Goal: Information Seeking & Learning: Find contact information

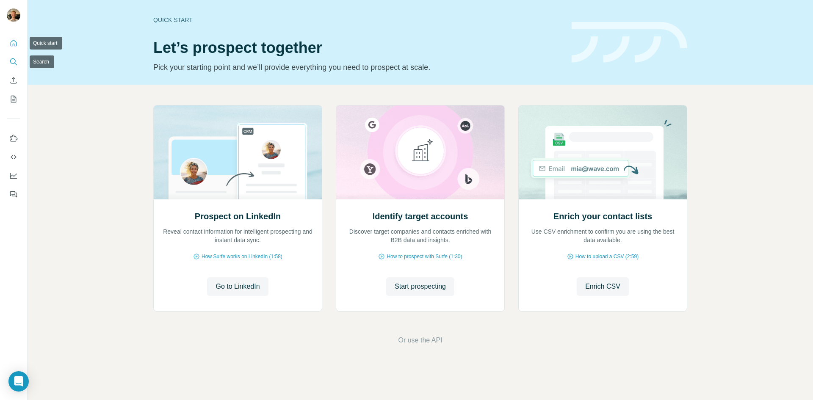
click at [10, 57] on button "Search" at bounding box center [14, 61] width 14 height 15
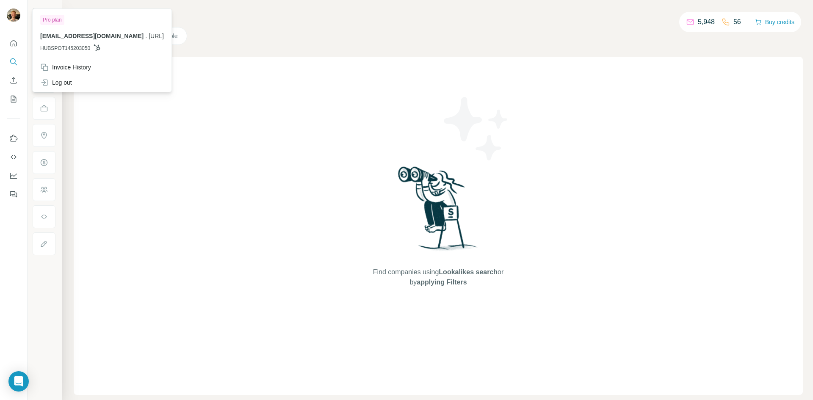
click at [14, 15] on img at bounding box center [14, 15] width 14 height 14
click at [251, 55] on div "Search Companies People Find companies using Lookalikes search or by applying F…" at bounding box center [437, 200] width 751 height 400
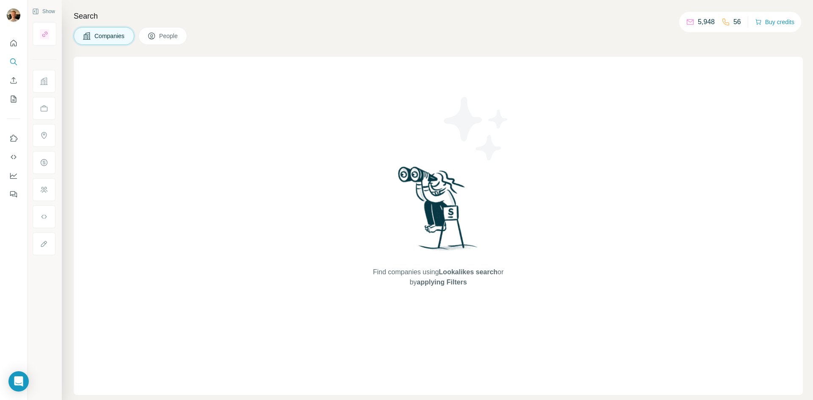
click at [166, 28] on button "People" at bounding box center [162, 36] width 49 height 18
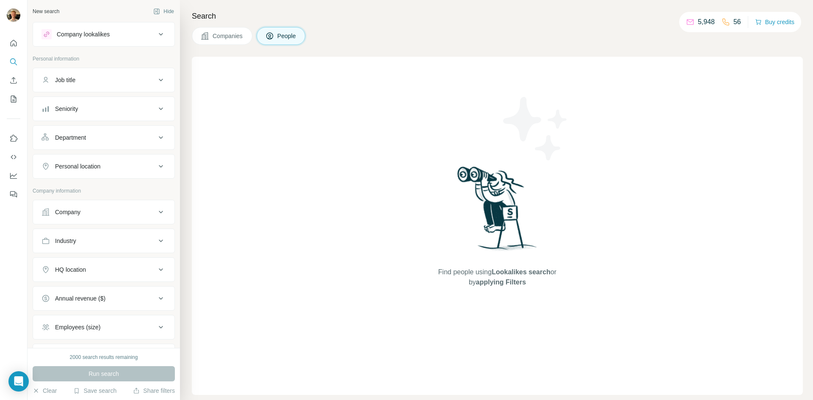
click at [133, 84] on button "Job title" at bounding box center [103, 80] width 141 height 20
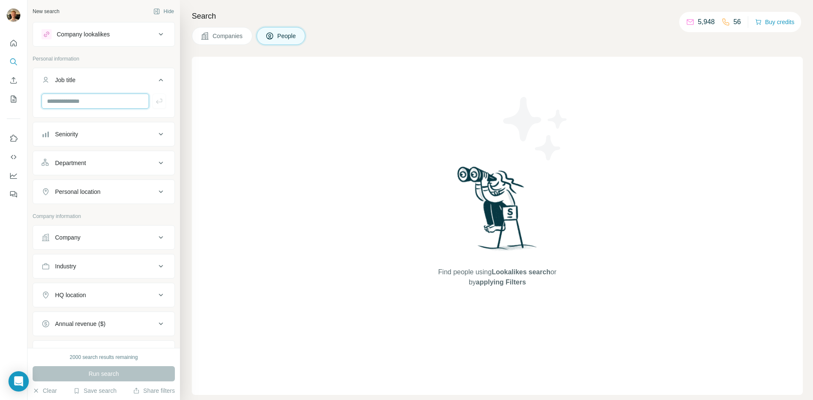
click at [122, 99] on input "text" at bounding box center [95, 101] width 108 height 15
click at [142, 190] on div "Personal location" at bounding box center [98, 192] width 114 height 8
click at [98, 221] on div at bounding box center [103, 213] width 124 height 17
click at [97, 102] on input "text" at bounding box center [95, 101] width 108 height 15
click at [87, 216] on input "text" at bounding box center [103, 212] width 124 height 15
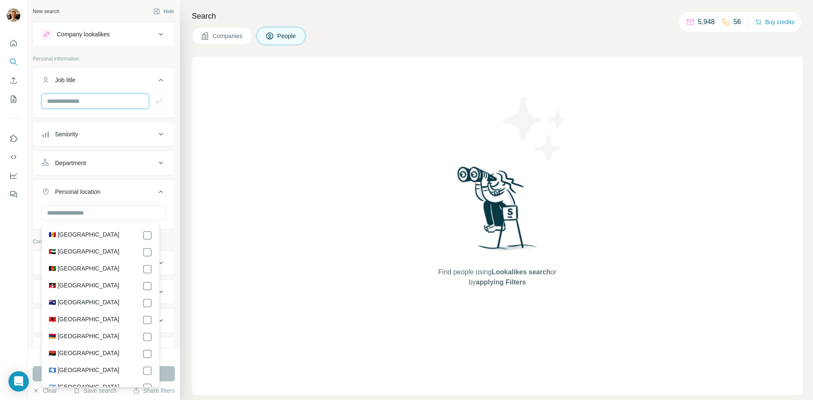
drag, startPoint x: 79, startPoint y: 98, endPoint x: 79, endPoint y: 90, distance: 8.5
click at [79, 97] on input "text" at bounding box center [95, 101] width 108 height 15
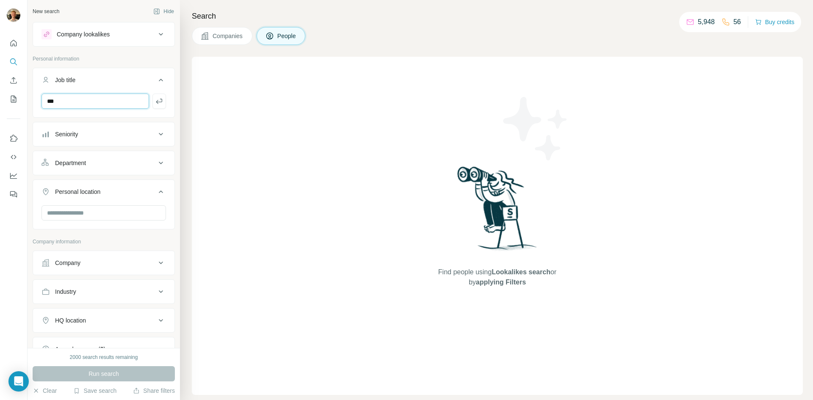
click at [72, 105] on input "***" at bounding box center [95, 101] width 108 height 15
type input "**********"
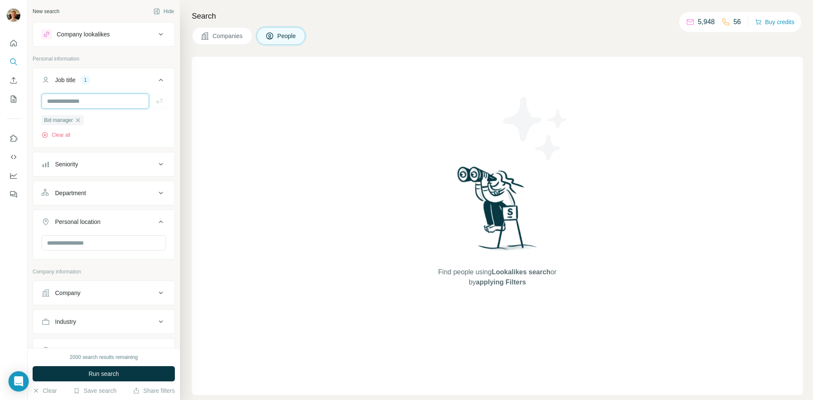
click at [84, 104] on input "text" at bounding box center [95, 101] width 108 height 15
type input "**********"
click at [80, 199] on button "Department" at bounding box center [103, 193] width 141 height 20
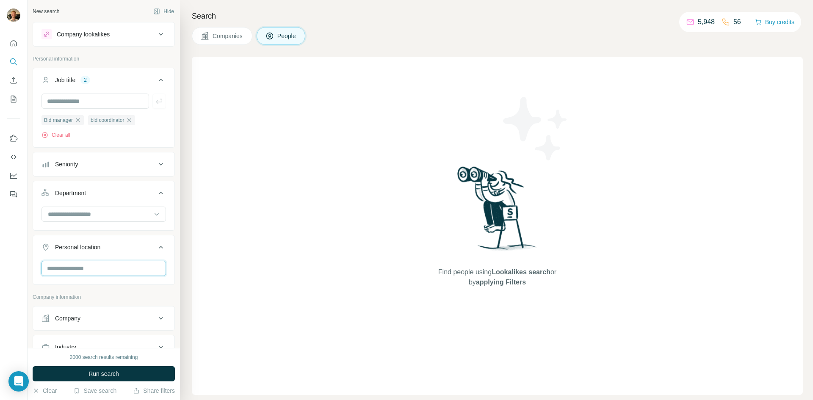
click at [69, 272] on input "text" at bounding box center [103, 268] width 124 height 15
click at [73, 289] on label "🇩🇰 [GEOGRAPHIC_DATA]" at bounding box center [84, 291] width 71 height 10
click at [75, 272] on input "***" at bounding box center [103, 268] width 124 height 15
click at [92, 320] on div "🇸🇪 [GEOGRAPHIC_DATA]" at bounding box center [101, 317] width 104 height 10
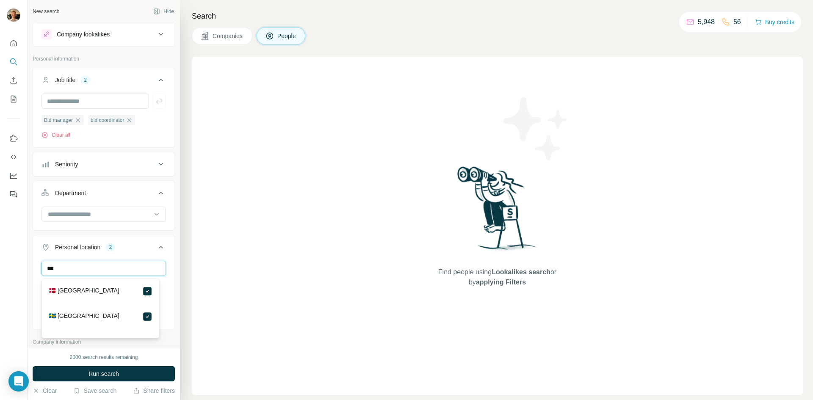
click at [97, 268] on input "***" at bounding box center [103, 268] width 124 height 15
click at [142, 291] on icon at bounding box center [147, 291] width 10 height 10
click at [131, 271] on input "*****" at bounding box center [103, 268] width 124 height 15
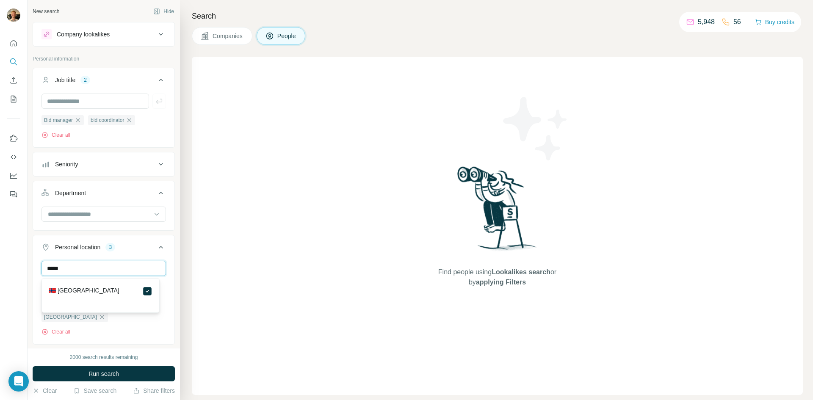
click at [131, 271] on input "*****" at bounding box center [103, 268] width 124 height 15
click at [132, 270] on input "*****" at bounding box center [103, 268] width 124 height 15
click at [132, 270] on input "*******" at bounding box center [103, 268] width 124 height 15
click at [133, 270] on input "********" at bounding box center [103, 268] width 124 height 15
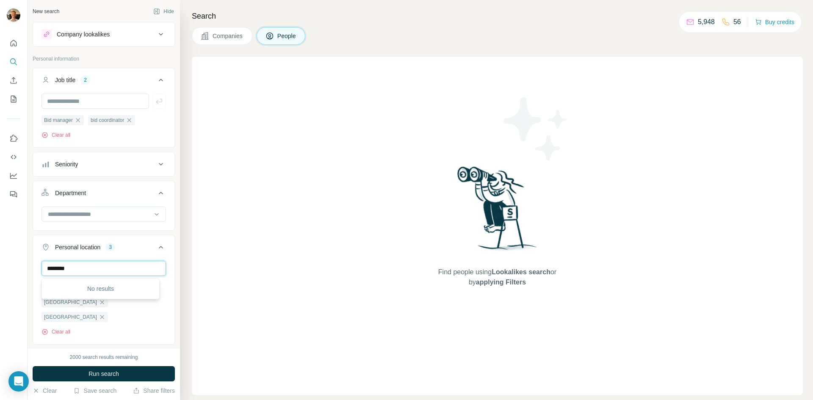
click at [133, 270] on input "********" at bounding box center [103, 268] width 124 height 15
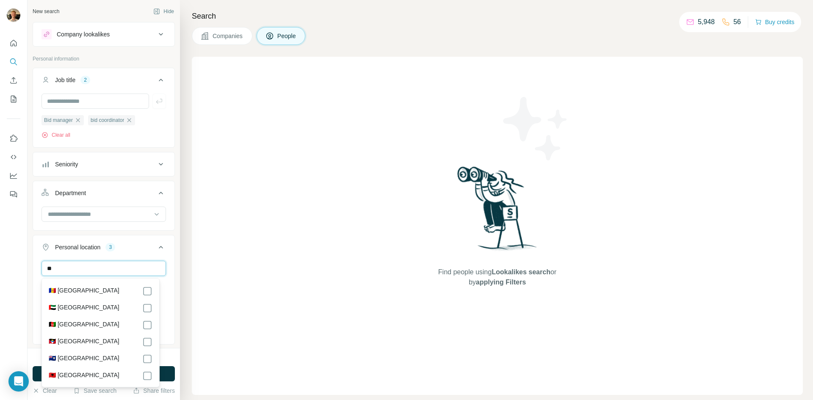
type input "*"
click at [156, 251] on icon at bounding box center [161, 247] width 10 height 10
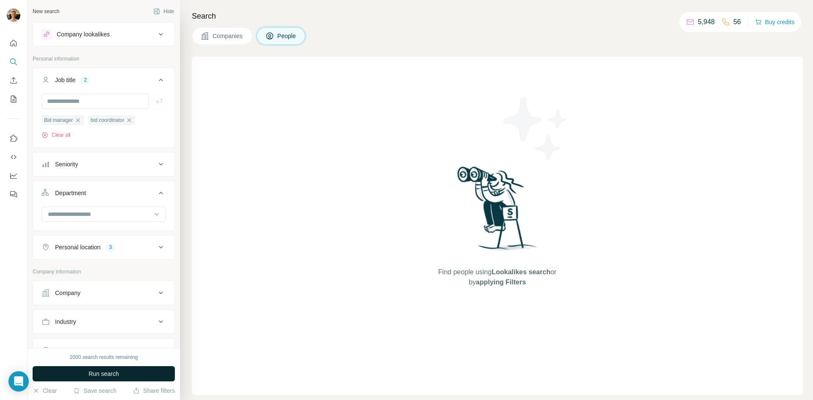
click at [104, 370] on span "Run search" at bounding box center [103, 374] width 30 height 8
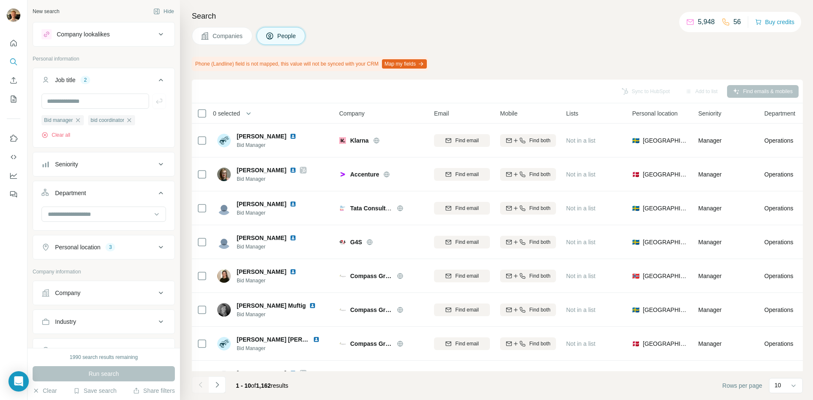
click at [269, 384] on span "1,162" at bounding box center [263, 385] width 15 height 7
click at [88, 97] on input "text" at bounding box center [95, 101] width 108 height 15
type input "**********"
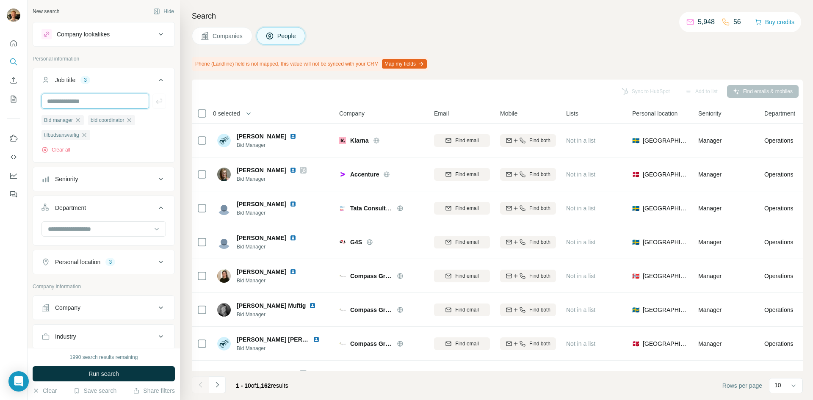
click at [105, 101] on input "text" at bounding box center [95, 101] width 108 height 15
click at [60, 100] on input "text" at bounding box center [95, 101] width 108 height 15
click at [108, 96] on input "text" at bounding box center [95, 101] width 108 height 15
type input "**********"
click at [79, 106] on input "text" at bounding box center [95, 101] width 108 height 15
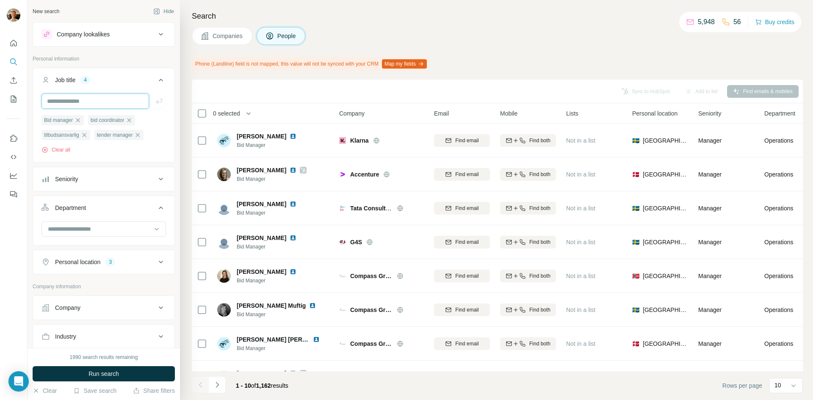
click at [66, 98] on input "text" at bounding box center [95, 101] width 108 height 15
paste input "**********"
type input "**********"
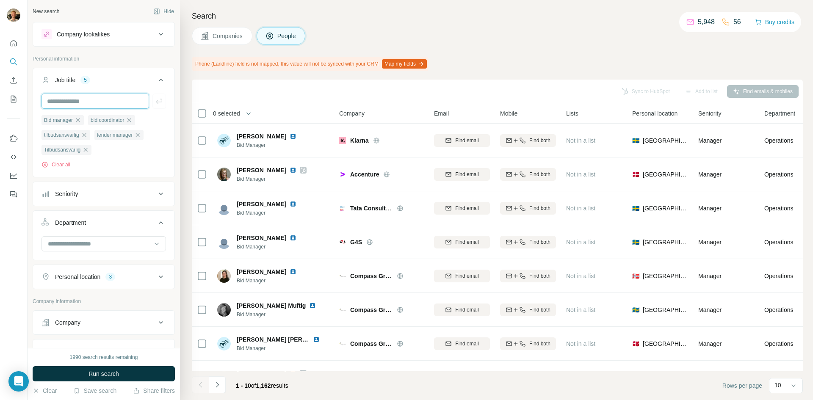
click at [86, 97] on input "text" at bounding box center [95, 101] width 108 height 15
paste input "**********"
type input "**********"
click at [101, 105] on input "text" at bounding box center [95, 101] width 108 height 15
paste input "**********"
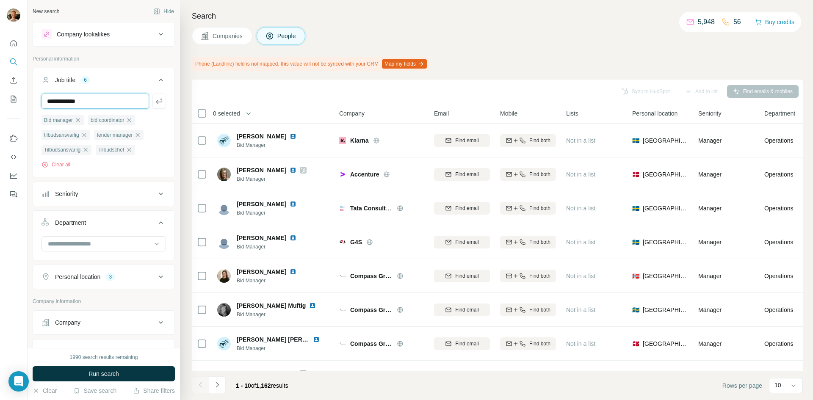
type input "**********"
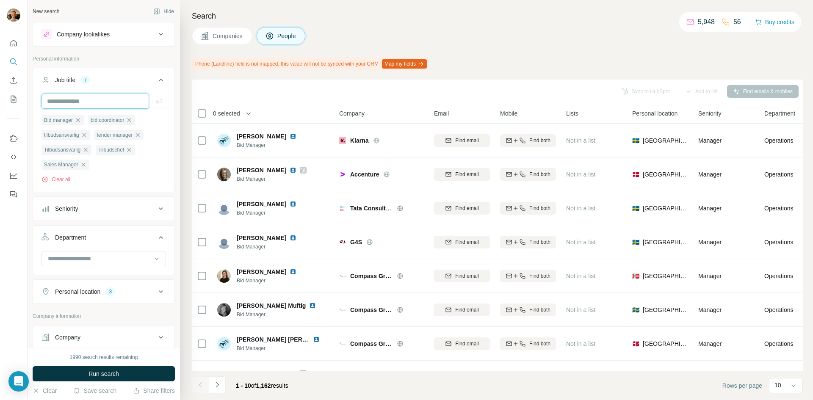
click at [84, 104] on input "text" at bounding box center [95, 101] width 108 height 15
paste input "**********"
type input "**********"
click at [141, 135] on icon "button" at bounding box center [137, 135] width 7 height 7
click at [133, 119] on icon "button" at bounding box center [129, 120] width 7 height 7
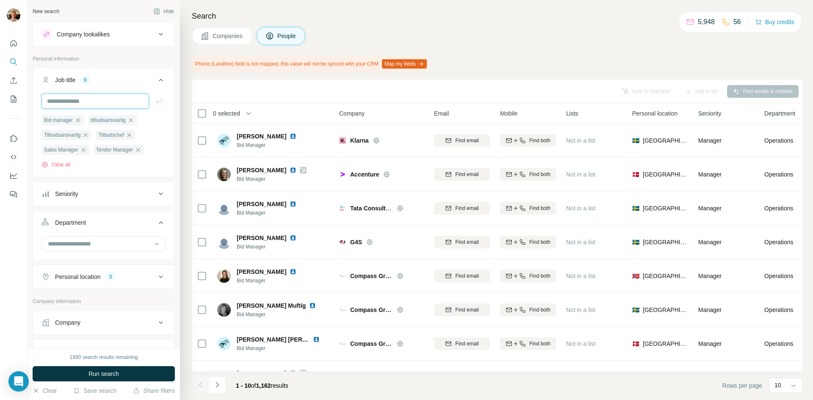
click at [105, 105] on input "text" at bounding box center [95, 101] width 108 height 15
click at [74, 108] on input "**********" at bounding box center [95, 101] width 108 height 15
paste input "**********"
paste input "text"
type input "**********"
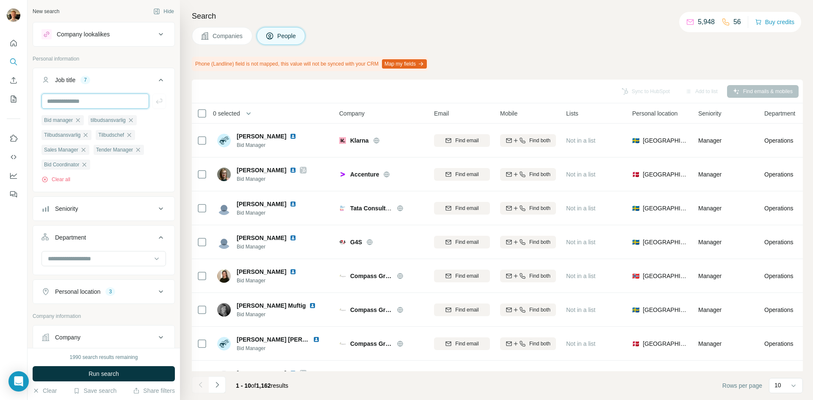
click at [107, 106] on input "text" at bounding box center [95, 101] width 108 height 15
type input "**********"
click at [101, 99] on input "text" at bounding box center [95, 101] width 108 height 15
click at [73, 105] on input "text" at bounding box center [95, 101] width 108 height 15
paste input "**********"
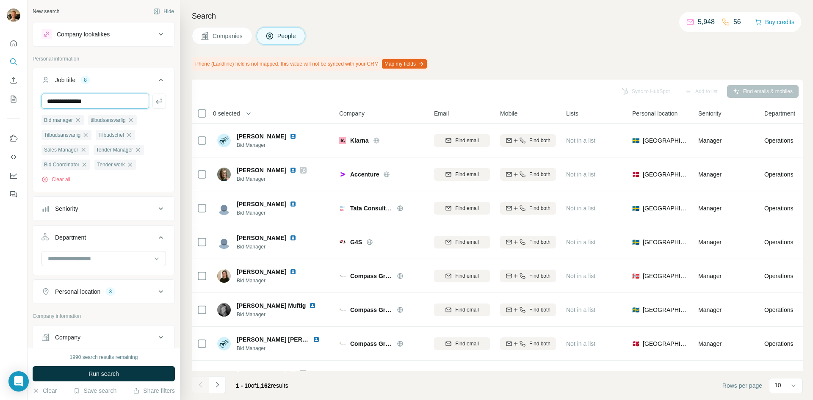
type input "**********"
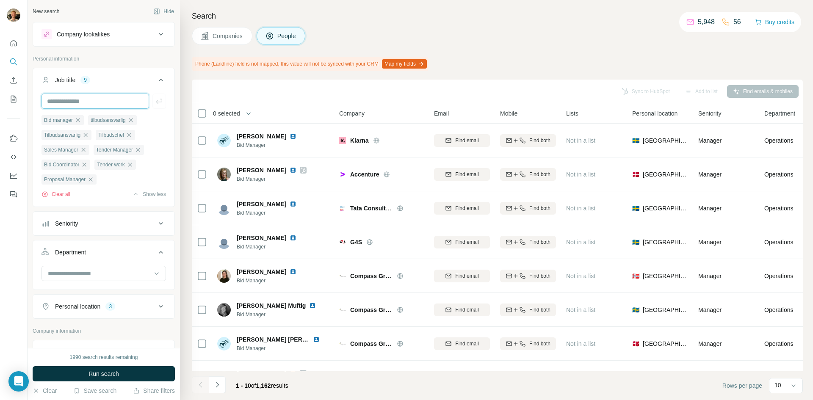
click at [73, 105] on input "text" at bounding box center [95, 101] width 108 height 15
paste input "**********"
type input "**********"
click at [116, 373] on span "Run search" at bounding box center [103, 374] width 30 height 8
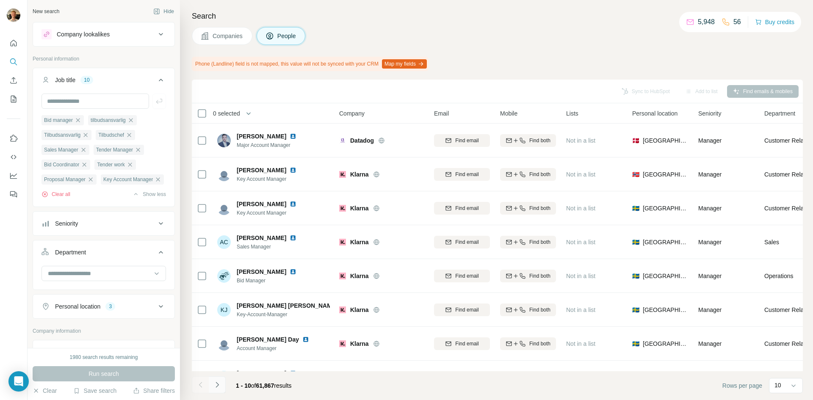
click at [217, 386] on icon "Navigate to next page" at bounding box center [217, 385] width 8 height 8
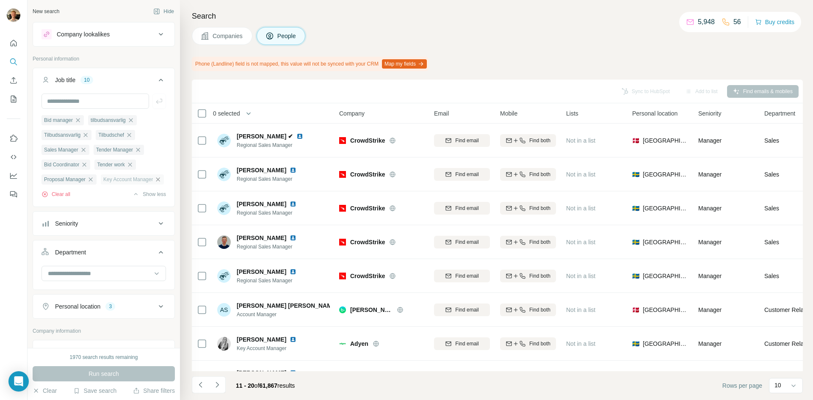
click at [155, 183] on icon "button" at bounding box center [158, 179] width 7 height 7
click at [92, 181] on icon "button" at bounding box center [90, 179] width 7 height 7
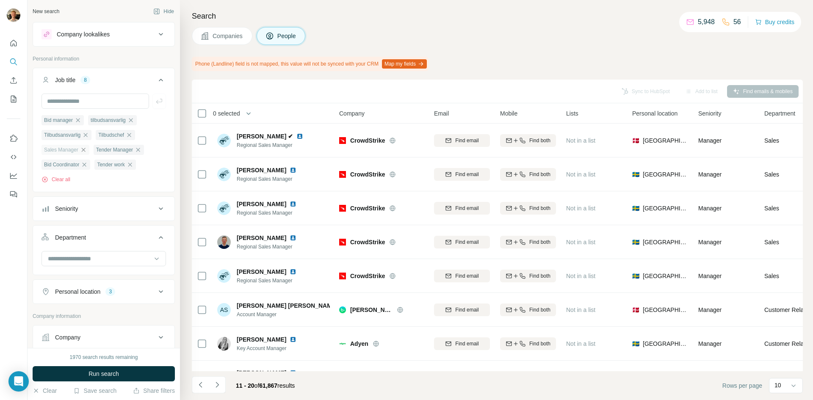
click at [87, 151] on icon "button" at bounding box center [83, 149] width 7 height 7
click at [105, 377] on span "Run search" at bounding box center [103, 374] width 30 height 8
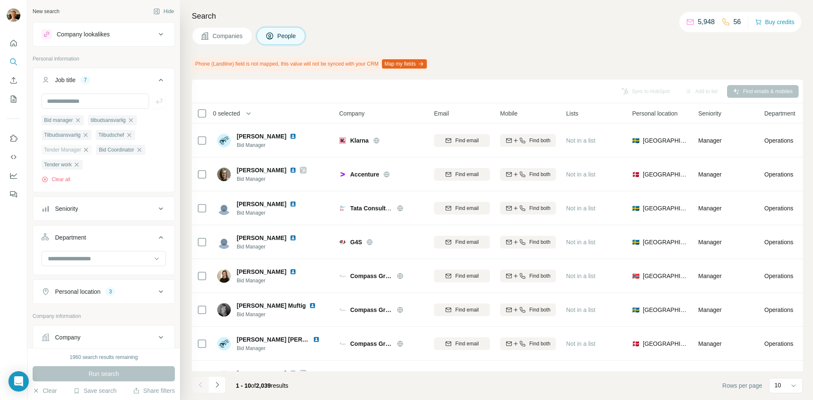
click at [745, 91] on div "Sync to HubSpot Add to list Find emails & mobiles" at bounding box center [497, 91] width 602 height 15
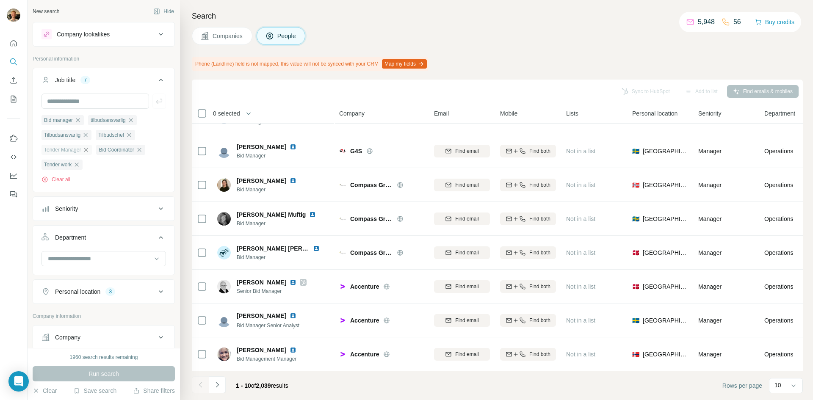
scroll to position [95, 0]
click at [157, 389] on button "Share filters" at bounding box center [154, 390] width 42 height 8
click at [151, 391] on button "Share filters" at bounding box center [154, 390] width 42 height 8
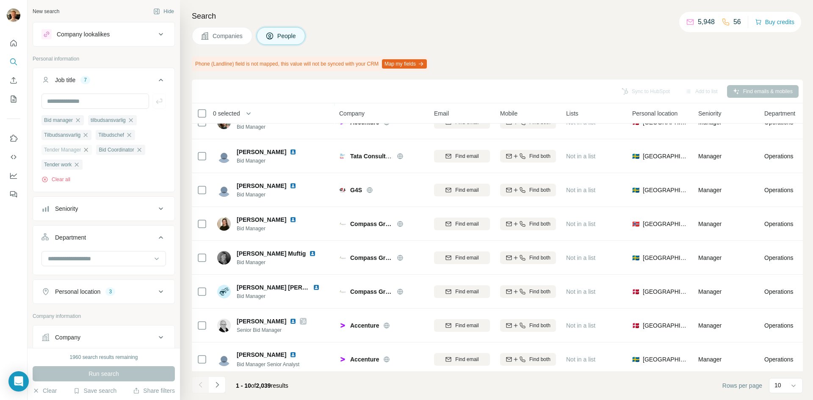
scroll to position [0, 0]
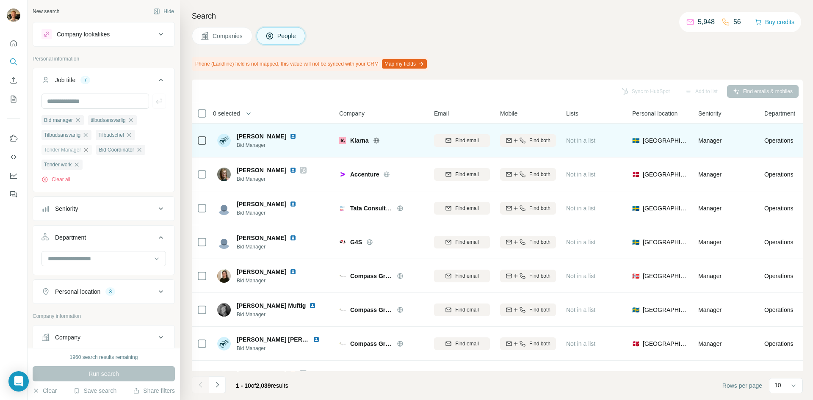
drag, startPoint x: 237, startPoint y: 133, endPoint x: 285, endPoint y: 136, distance: 48.7
click at [285, 136] on span "[PERSON_NAME]" at bounding box center [262, 136] width 50 height 8
drag, startPoint x: 351, startPoint y: 141, endPoint x: 370, endPoint y: 141, distance: 19.1
click at [370, 141] on div "Klarna" at bounding box center [387, 140] width 74 height 8
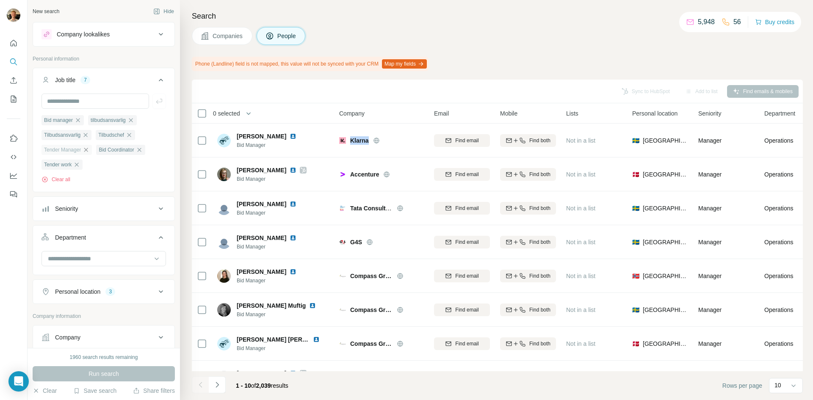
copy span "Klarna"
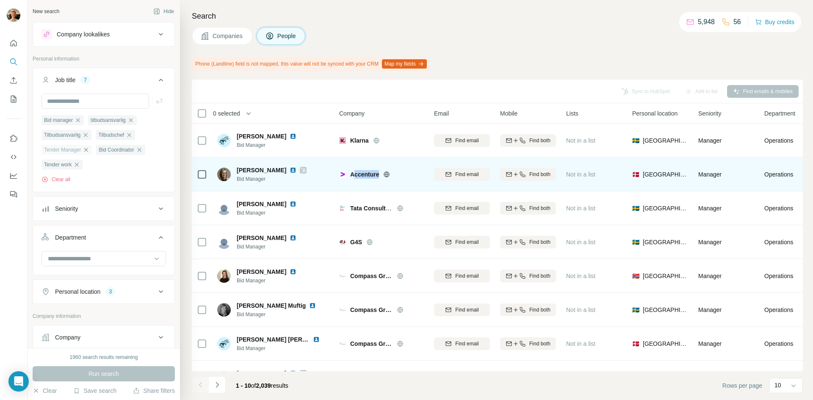
drag, startPoint x: 352, startPoint y: 173, endPoint x: 384, endPoint y: 174, distance: 32.2
click at [384, 174] on div "Accenture" at bounding box center [387, 174] width 74 height 8
click at [392, 171] on div at bounding box center [396, 174] width 27 height 7
drag, startPoint x: 351, startPoint y: 174, endPoint x: 381, endPoint y: 172, distance: 29.7
click at [381, 172] on div "Accenture" at bounding box center [387, 174] width 74 height 8
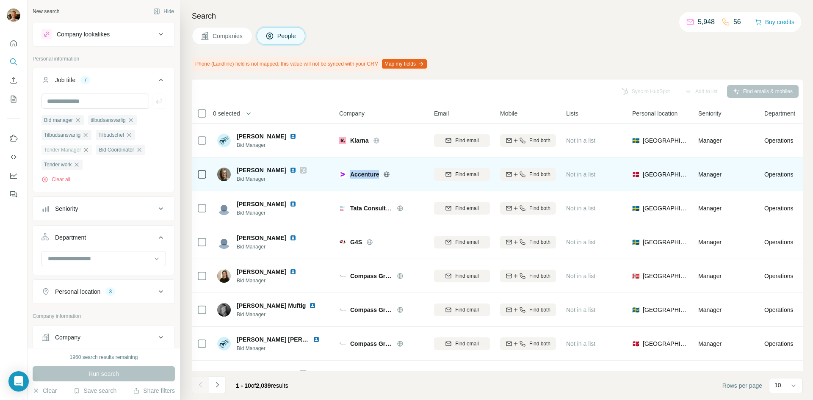
copy span "Accenture"
click at [247, 172] on span "[PERSON_NAME]" at bounding box center [262, 170] width 50 height 8
copy span "[PERSON_NAME]"
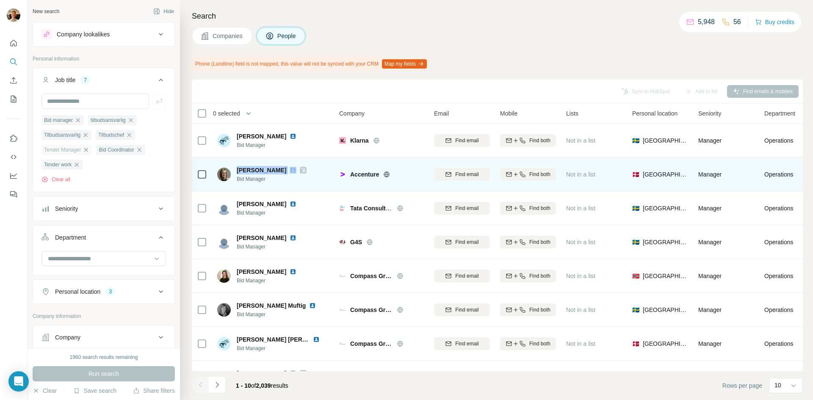
click at [529, 172] on span "Find both" at bounding box center [539, 175] width 21 height 8
copy span "[PERSON_NAME]"
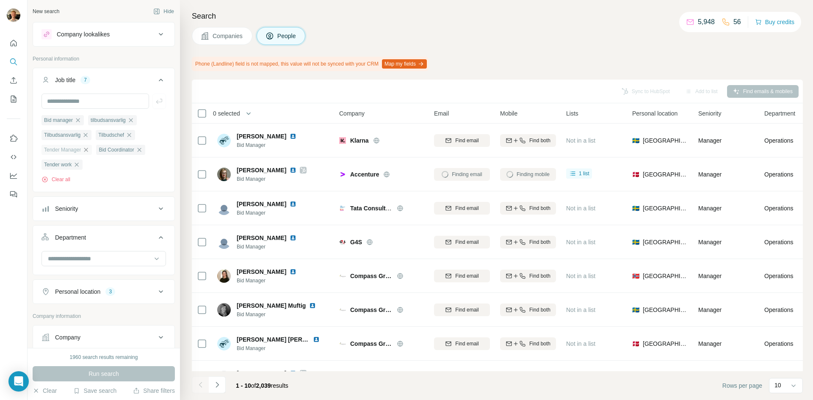
click at [690, 19] on div "5,948" at bounding box center [700, 22] width 29 height 10
click at [698, 20] on p "5,948" at bounding box center [706, 22] width 17 height 10
click at [624, 48] on div "Search Companies People Phone (Landline) field is not mapped, this value will n…" at bounding box center [496, 200] width 633 height 400
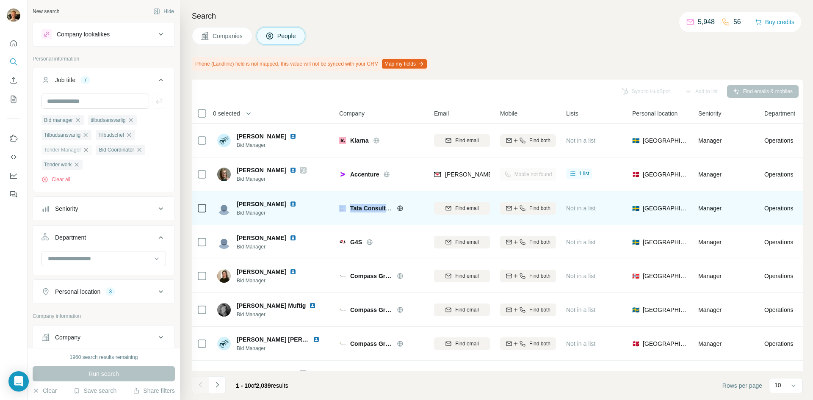
drag, startPoint x: 348, startPoint y: 207, endPoint x: 386, endPoint y: 205, distance: 39.0
click at [386, 205] on div "Tata Consultancy Services" at bounding box center [381, 208] width 85 height 8
click at [398, 207] on icon at bounding box center [400, 208] width 6 height 6
click at [290, 204] on img at bounding box center [293, 204] width 7 height 7
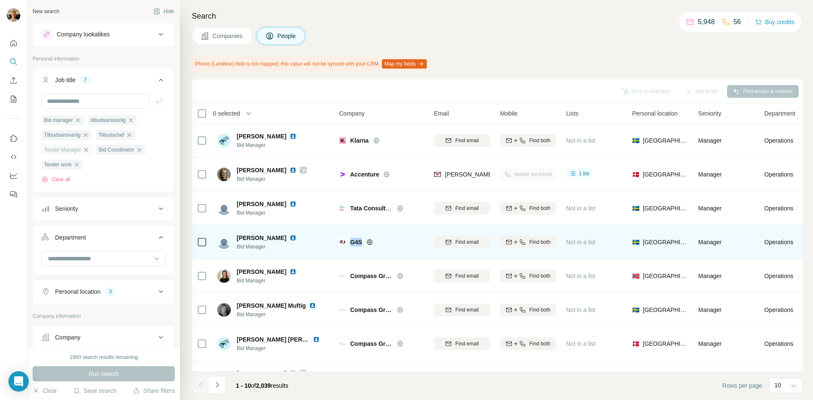
drag, startPoint x: 351, startPoint y: 240, endPoint x: 362, endPoint y: 240, distance: 11.4
click at [362, 240] on span "G4S" at bounding box center [356, 242] width 12 height 8
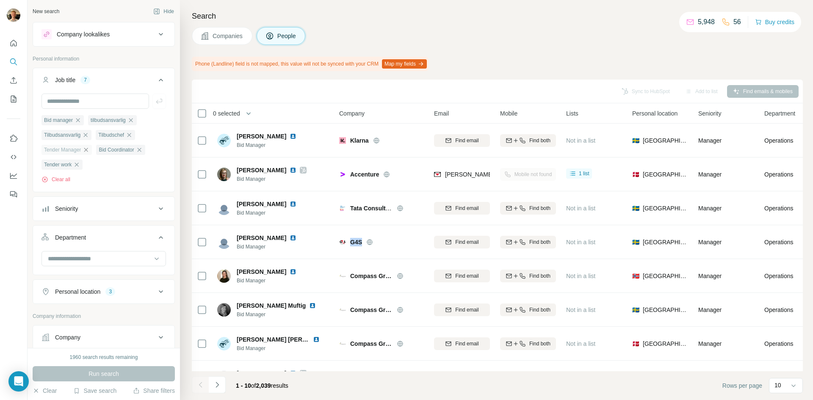
copy span "G4S"
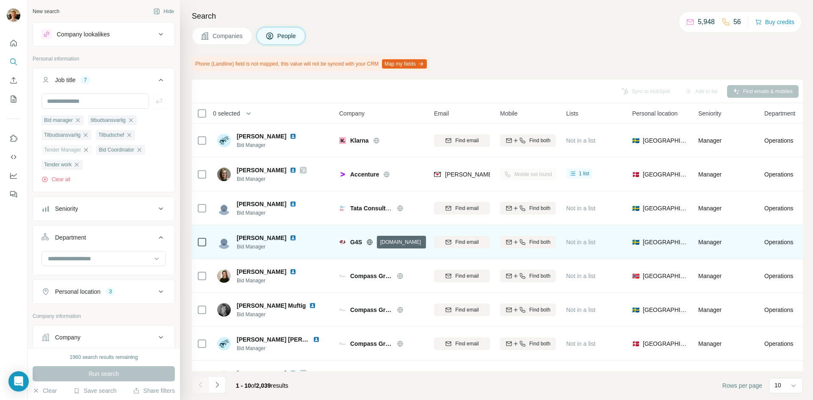
click at [369, 240] on icon at bounding box center [369, 242] width 7 height 7
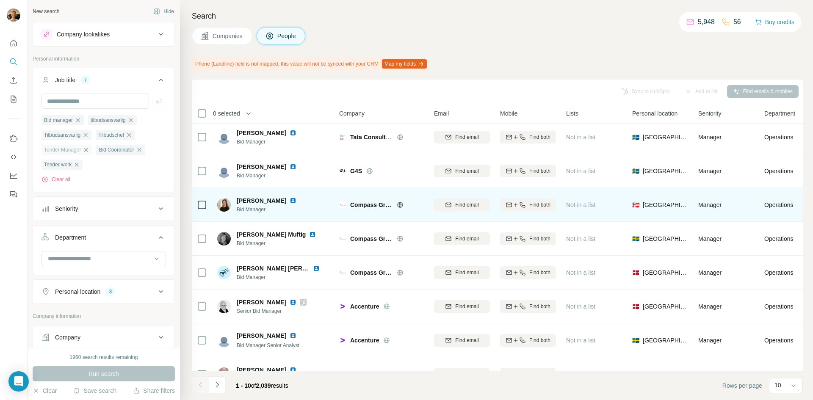
scroll to position [85, 0]
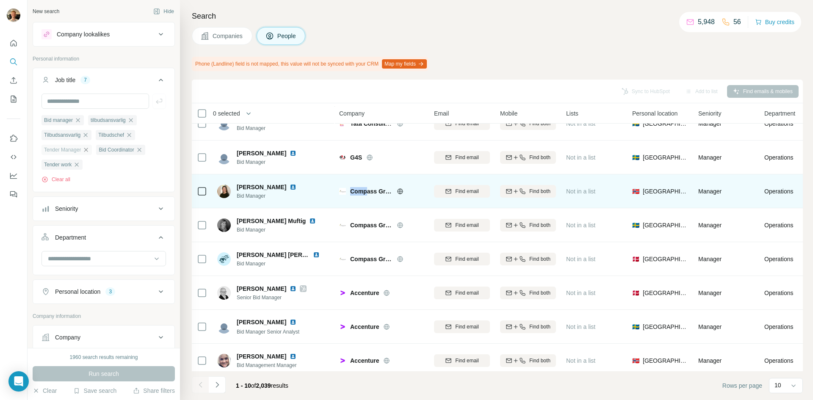
drag, startPoint x: 350, startPoint y: 194, endPoint x: 366, endPoint y: 193, distance: 16.1
click at [366, 193] on div "Compass Group" at bounding box center [381, 191] width 85 height 8
click at [398, 191] on icon at bounding box center [400, 191] width 6 height 0
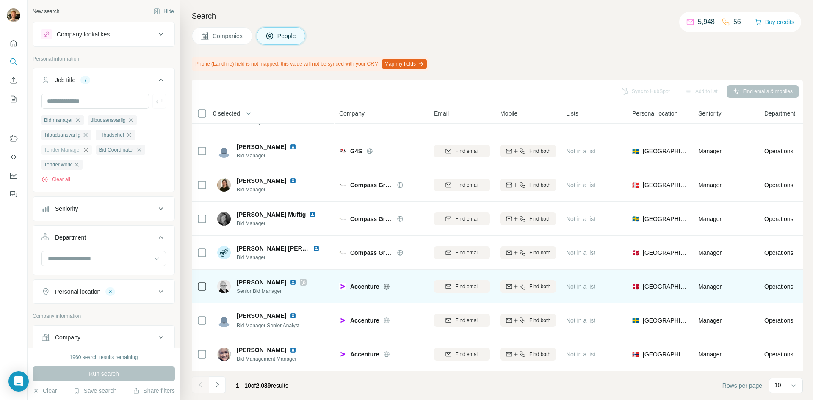
scroll to position [95, 0]
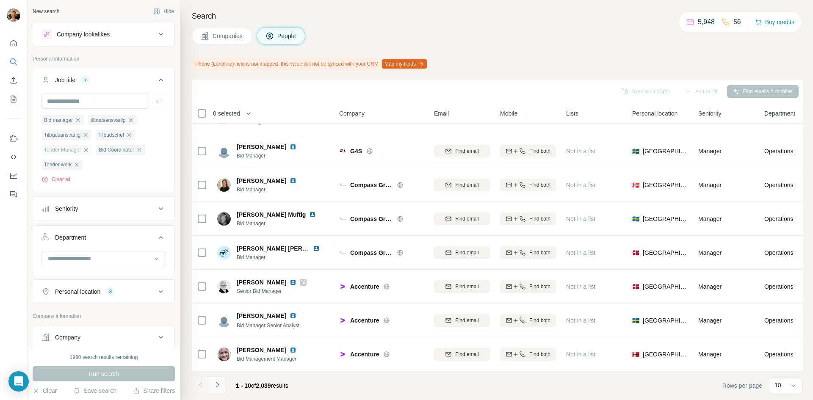
click at [215, 382] on icon "Navigate to next page" at bounding box center [217, 385] width 8 height 8
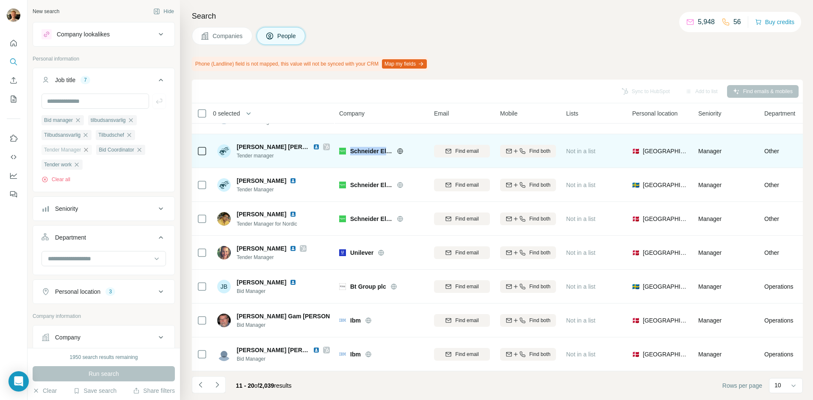
drag, startPoint x: 348, startPoint y: 144, endPoint x: 389, endPoint y: 144, distance: 40.6
click at [389, 147] on div "Schneider Electric" at bounding box center [381, 151] width 85 height 8
click at [400, 148] on icon at bounding box center [400, 151] width 7 height 7
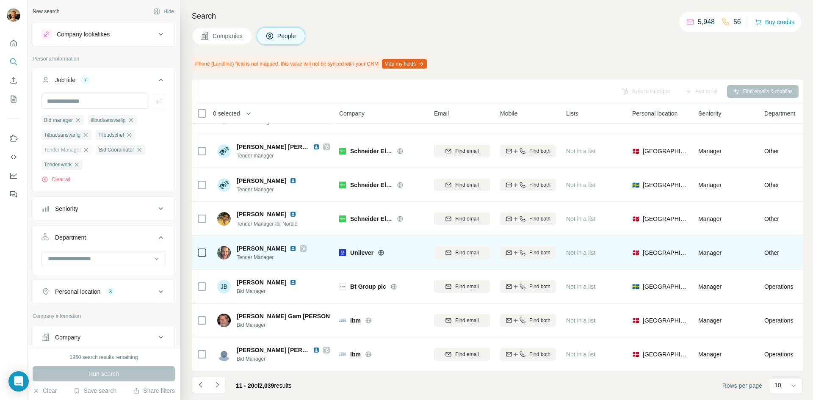
click at [380, 249] on icon at bounding box center [381, 252] width 7 height 7
click at [263, 245] on span "[PERSON_NAME]" at bounding box center [262, 248] width 50 height 8
click at [535, 249] on span "Find both" at bounding box center [539, 253] width 21 height 8
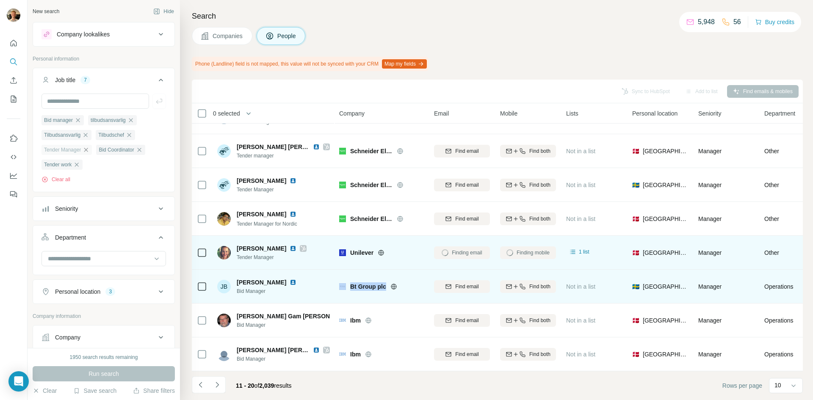
drag, startPoint x: 346, startPoint y: 282, endPoint x: 385, endPoint y: 285, distance: 39.5
click at [385, 285] on div "Bt Group plc" at bounding box center [381, 286] width 85 height 8
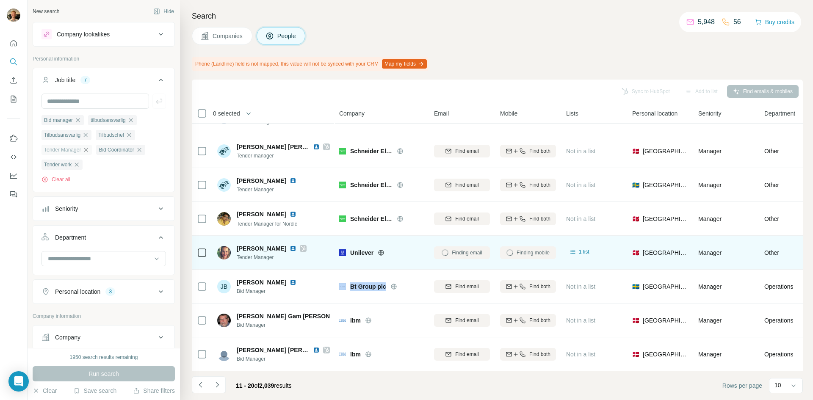
copy div "Bt Group plc"
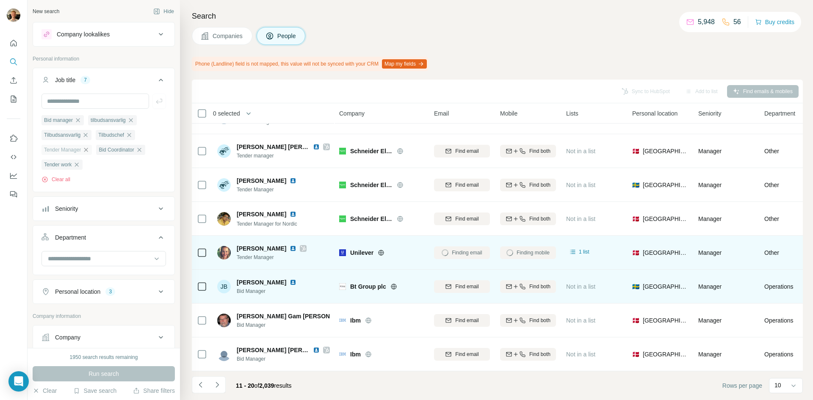
click at [394, 283] on icon at bounding box center [393, 286] width 7 height 7
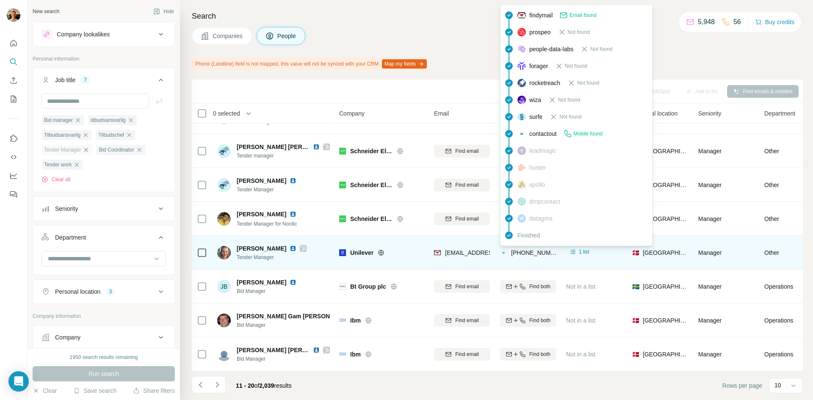
click at [537, 249] on span "[PHONE_NUMBER]" at bounding box center [537, 252] width 53 height 7
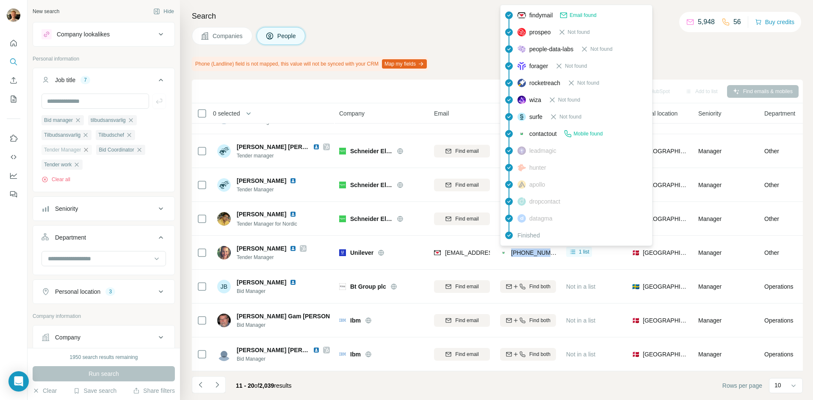
copy tr "[PHONE_NUMBER]"
click at [690, 60] on div "Phone (Landline) field is not mapped, this value will not be synced with your C…" at bounding box center [497, 64] width 611 height 14
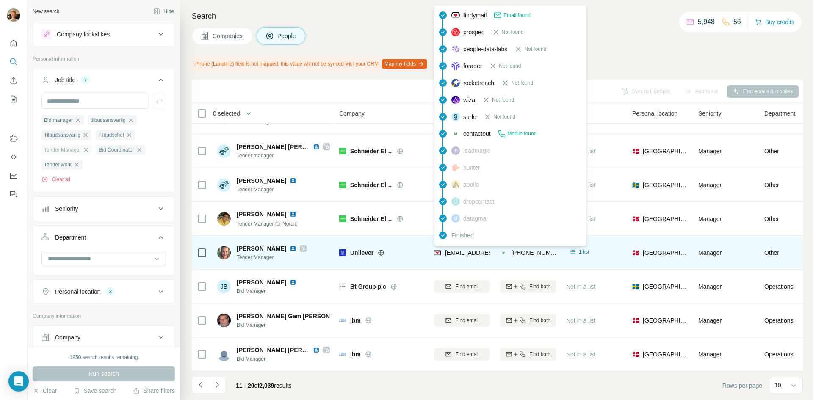
click at [455, 253] on div "[EMAIL_ADDRESS][PERSON_NAME][DOMAIN_NAME]" at bounding box center [510, 253] width 153 height 10
click at [456, 250] on span "[EMAIL_ADDRESS][PERSON_NAME][DOMAIN_NAME]" at bounding box center [519, 252] width 149 height 7
click at [458, 250] on span "[EMAIL_ADDRESS][PERSON_NAME][DOMAIN_NAME]" at bounding box center [519, 252] width 149 height 7
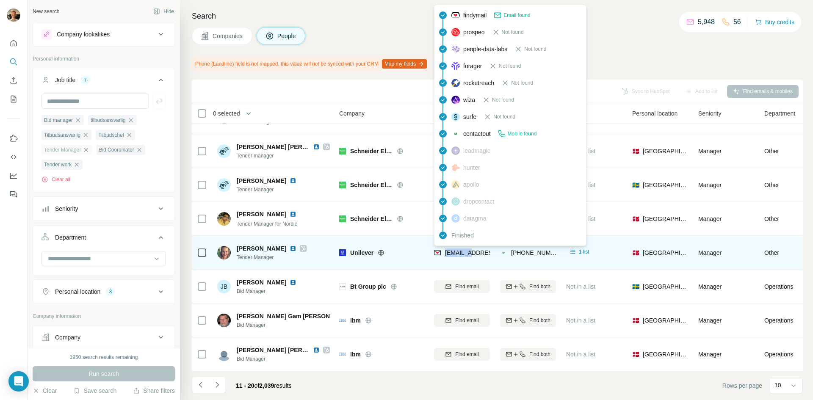
click at [458, 250] on span "[EMAIL_ADDRESS][PERSON_NAME][DOMAIN_NAME]" at bounding box center [519, 252] width 149 height 7
click at [463, 250] on span "[EMAIL_ADDRESS][PERSON_NAME][DOMAIN_NAME]" at bounding box center [519, 252] width 149 height 7
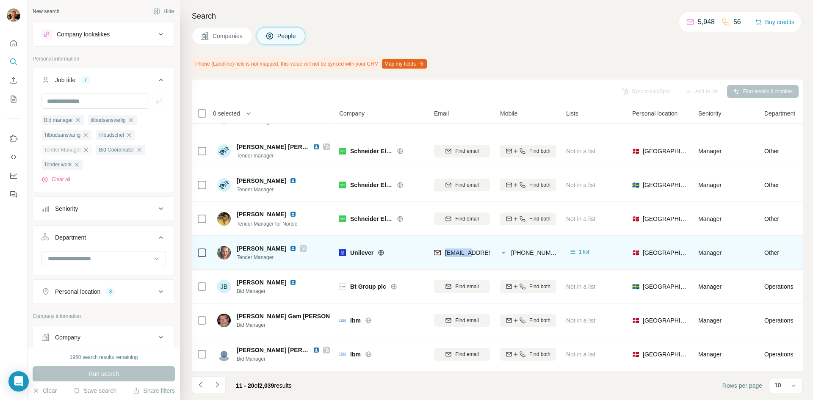
click at [469, 260] on td "[EMAIL_ADDRESS][PERSON_NAME][DOMAIN_NAME]" at bounding box center [462, 253] width 66 height 34
drag, startPoint x: 483, startPoint y: 250, endPoint x: 405, endPoint y: 254, distance: 78.9
click at [405, 254] on div "Unilever" at bounding box center [381, 252] width 85 height 23
click at [262, 245] on span "[PERSON_NAME]" at bounding box center [262, 248] width 50 height 8
drag, startPoint x: 234, startPoint y: 244, endPoint x: 294, endPoint y: 243, distance: 59.7
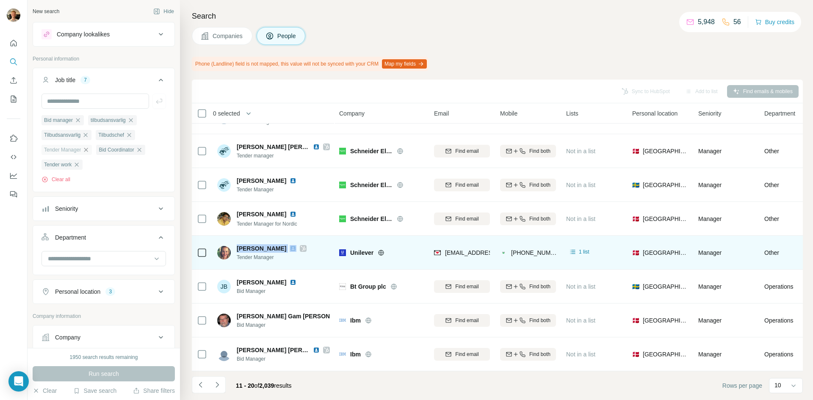
click at [294, 244] on div "[PERSON_NAME] Tender Manager" at bounding box center [261, 252] width 89 height 17
copy span "[PERSON_NAME]"
click at [296, 245] on img at bounding box center [293, 248] width 7 height 7
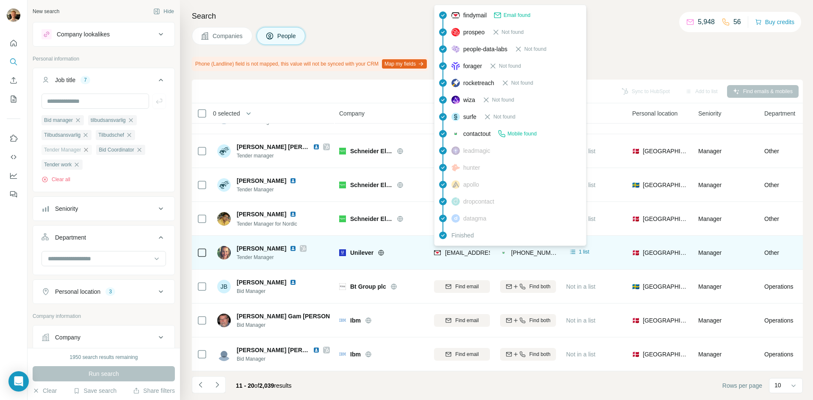
click at [446, 251] on span "[EMAIL_ADDRESS][PERSON_NAME][DOMAIN_NAME]" at bounding box center [519, 252] width 149 height 7
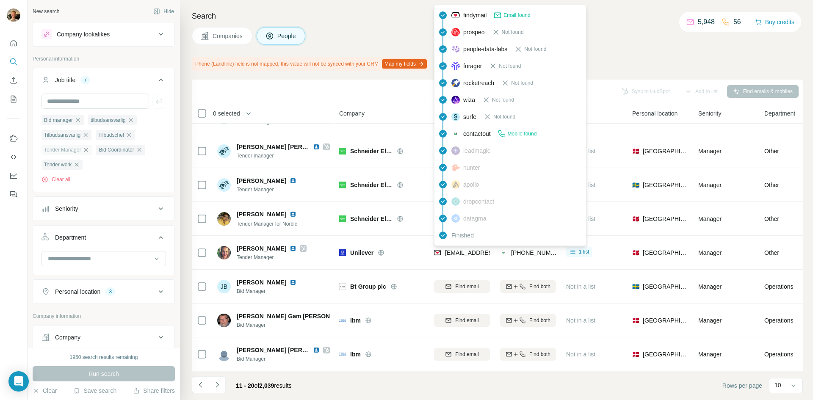
click at [508, 14] on span "Email found" at bounding box center [516, 15] width 27 height 8
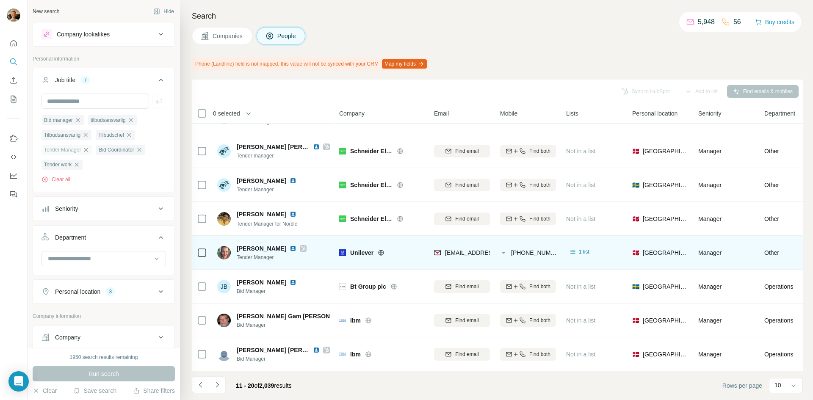
click at [468, 250] on span "[EMAIL_ADDRESS][PERSON_NAME][DOMAIN_NAME]" at bounding box center [519, 252] width 149 height 7
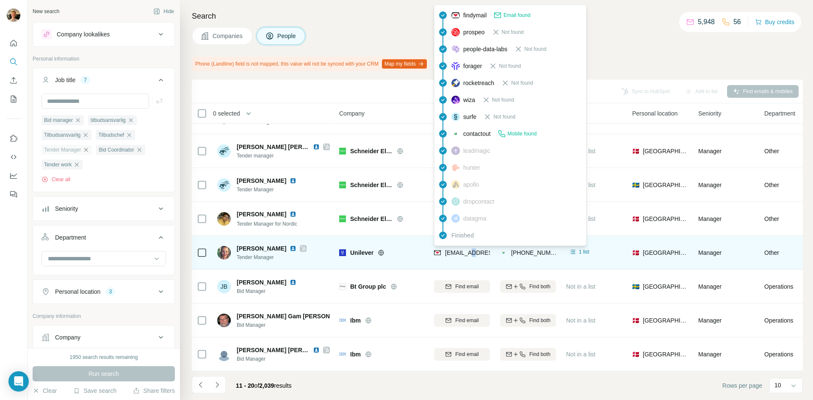
click at [468, 250] on span "[EMAIL_ADDRESS][PERSON_NAME][DOMAIN_NAME]" at bounding box center [519, 252] width 149 height 7
copy span "[EMAIL_ADDRESS][PERSON_NAME][DOMAIN_NAME]"
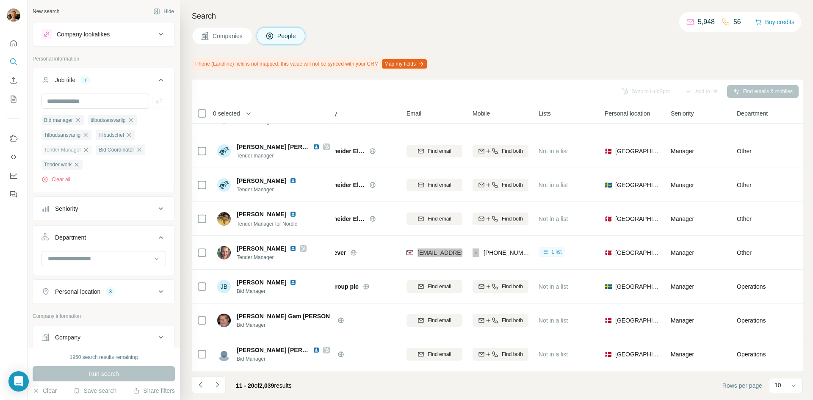
scroll to position [95, 42]
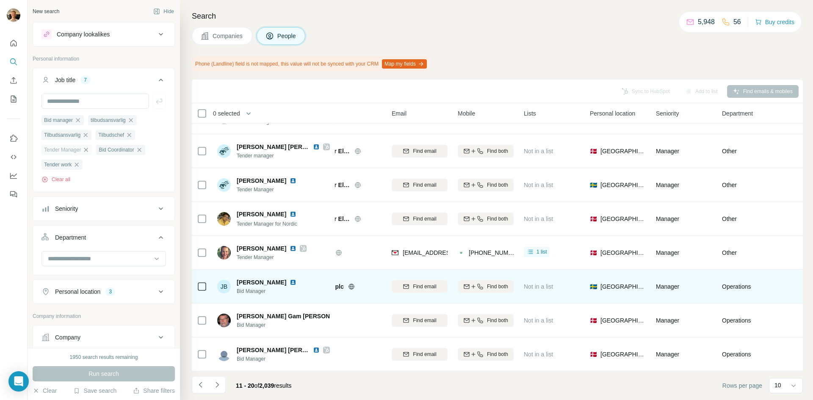
click at [366, 275] on div "Bt Group plc" at bounding box center [339, 286] width 85 height 23
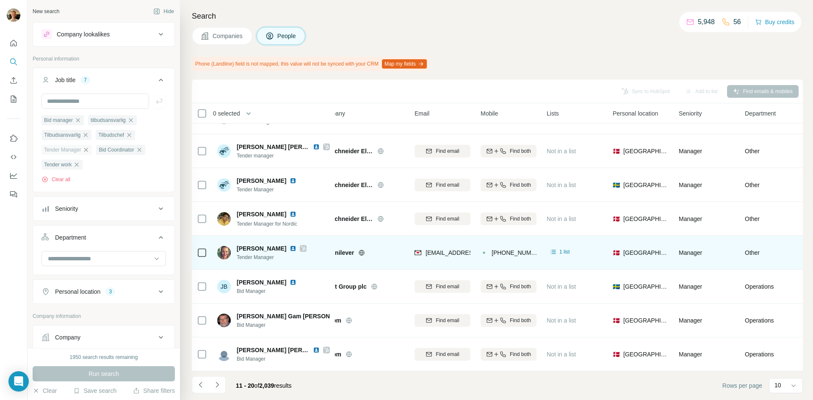
scroll to position [95, 0]
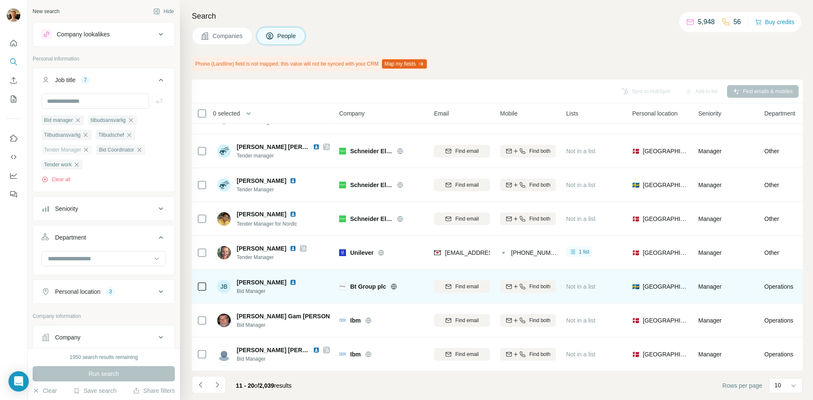
click at [290, 281] on img at bounding box center [293, 282] width 7 height 7
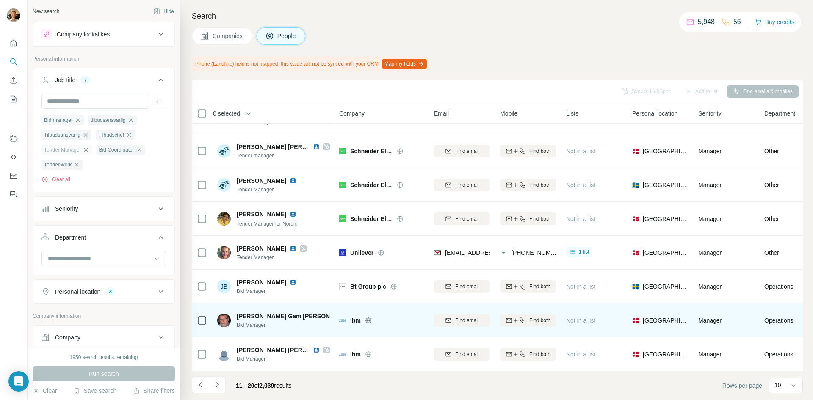
click at [356, 313] on img at bounding box center [359, 316] width 7 height 7
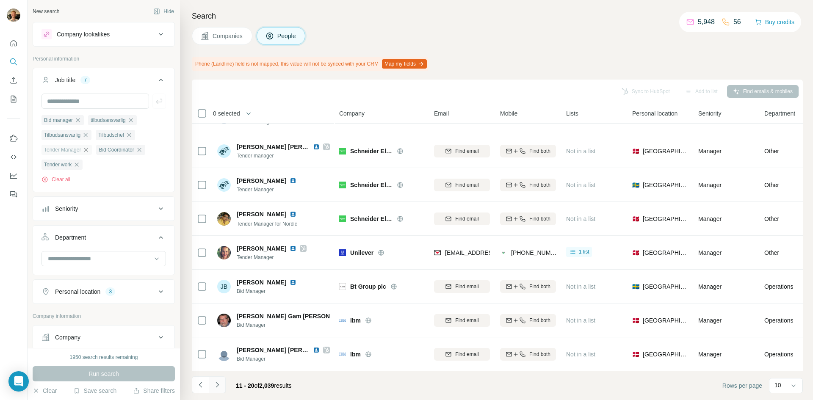
click at [218, 384] on icon "Navigate to next page" at bounding box center [217, 385] width 8 height 8
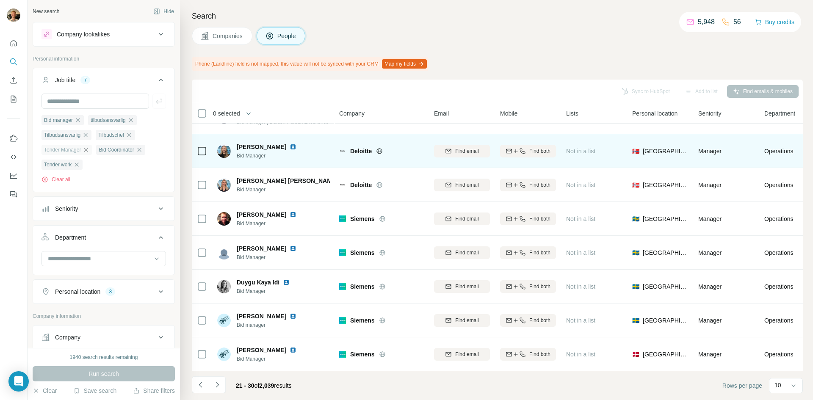
click at [342, 149] on img at bounding box center [342, 150] width 7 height 3
click at [290, 144] on img at bounding box center [293, 147] width 7 height 7
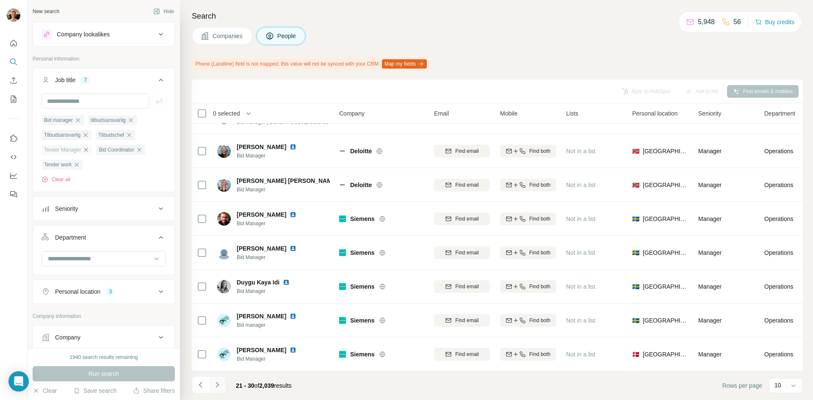
click at [218, 384] on icon "Navigate to next page" at bounding box center [217, 385] width 8 height 8
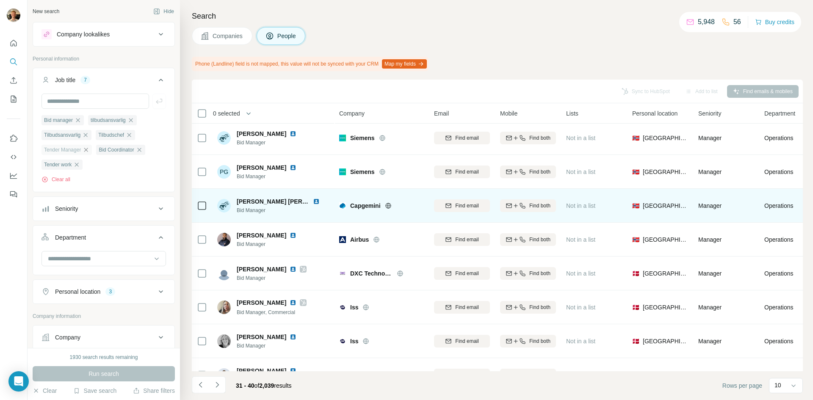
scroll to position [0, 0]
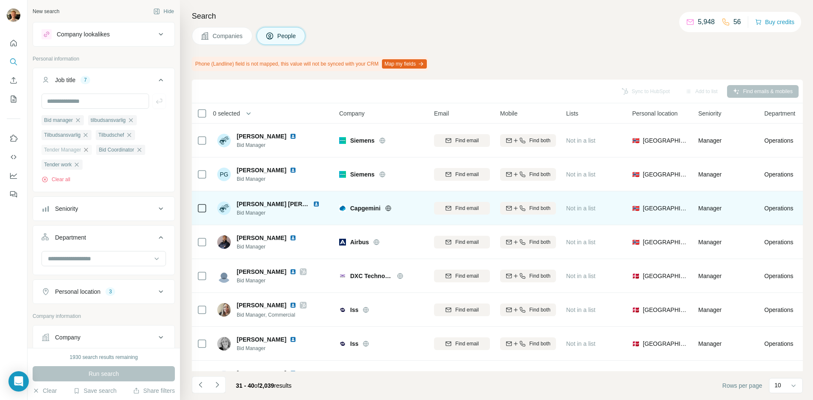
click at [317, 206] on img at bounding box center [316, 204] width 7 height 7
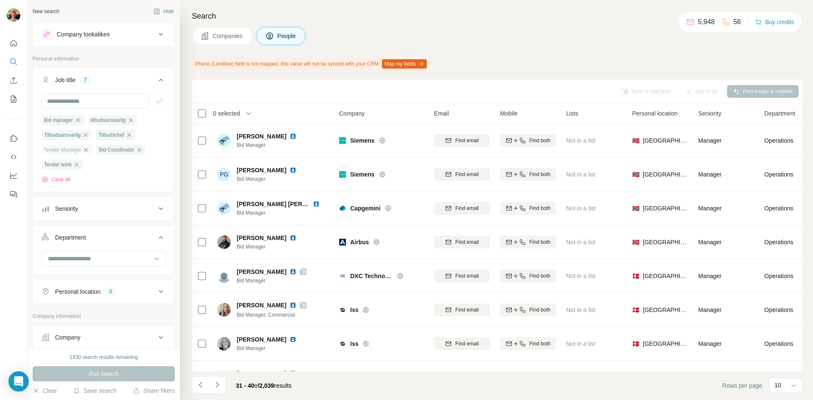
drag, startPoint x: 322, startPoint y: 156, endPoint x: 476, endPoint y: 389, distance: 279.8
click at [476, 390] on footer "31 - 40 of 2,039 results Rows per page 10" at bounding box center [497, 385] width 611 height 29
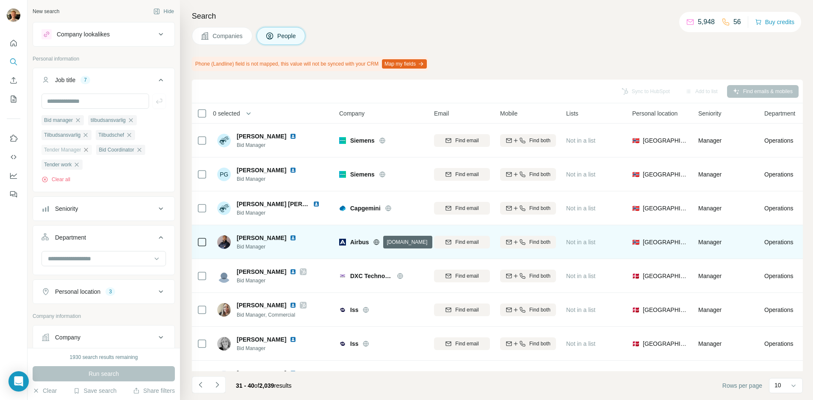
click at [380, 241] on icon at bounding box center [376, 242] width 7 height 7
click at [284, 234] on div "[PERSON_NAME]" at bounding box center [272, 238] width 70 height 8
click at [290, 239] on img at bounding box center [293, 238] width 7 height 7
